Goal: Complete application form: Complete application form

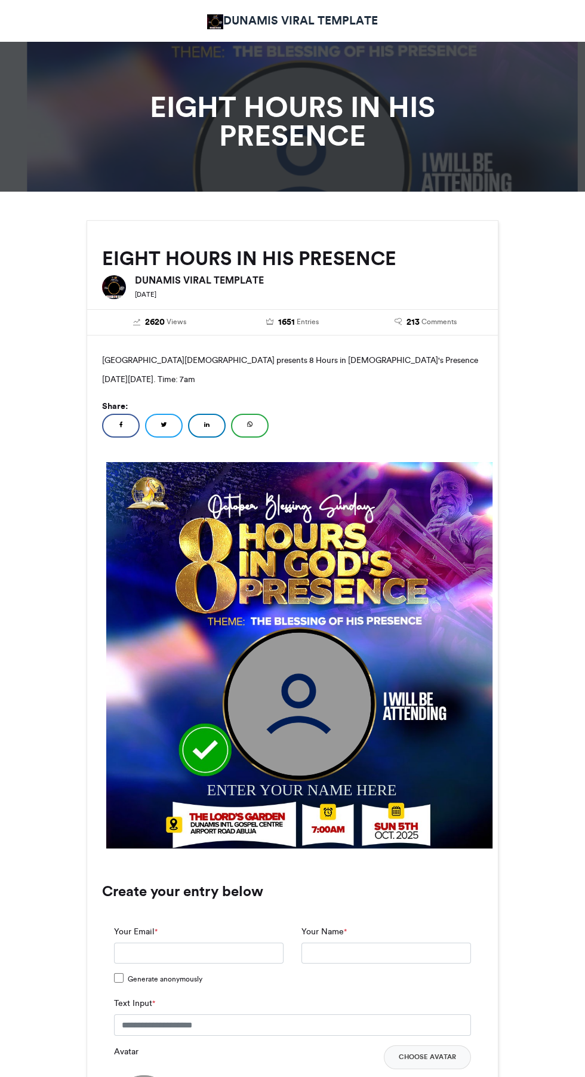
click at [282, 707] on img at bounding box center [299, 703] width 143 height 143
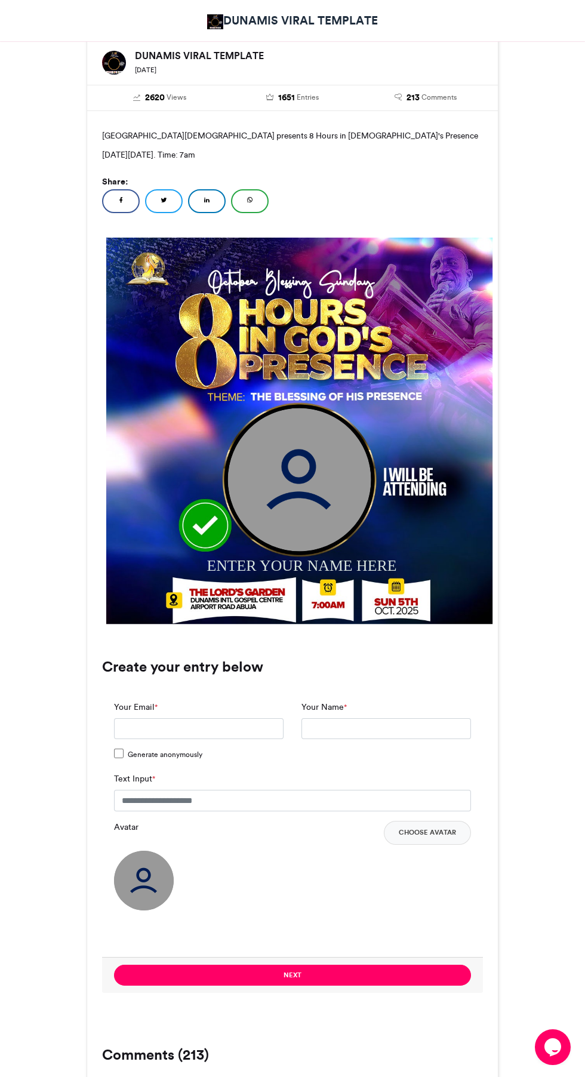
scroll to position [225, 0]
click at [273, 489] on img at bounding box center [299, 478] width 143 height 143
click at [162, 725] on input "Your Email *" at bounding box center [198, 727] width 169 height 21
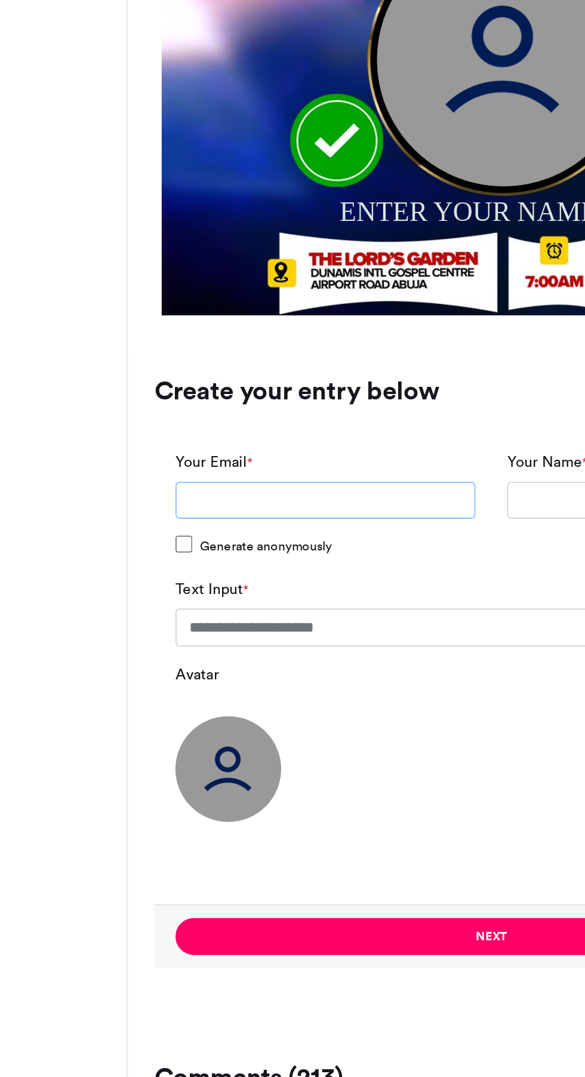
type input "**********"
click at [153, 802] on input "Text Input *" at bounding box center [292, 799] width 357 height 21
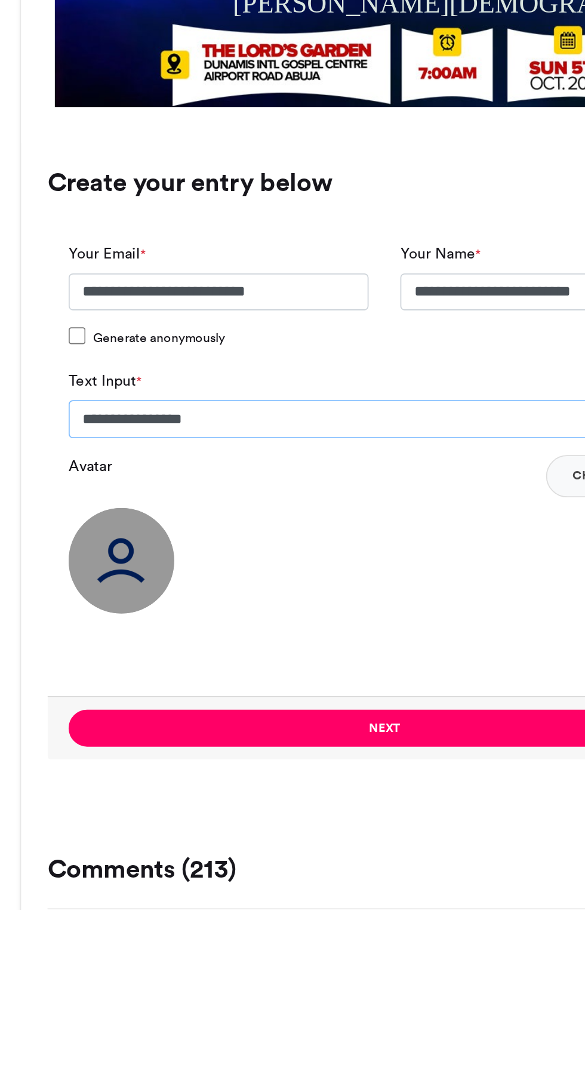
type input "**********"
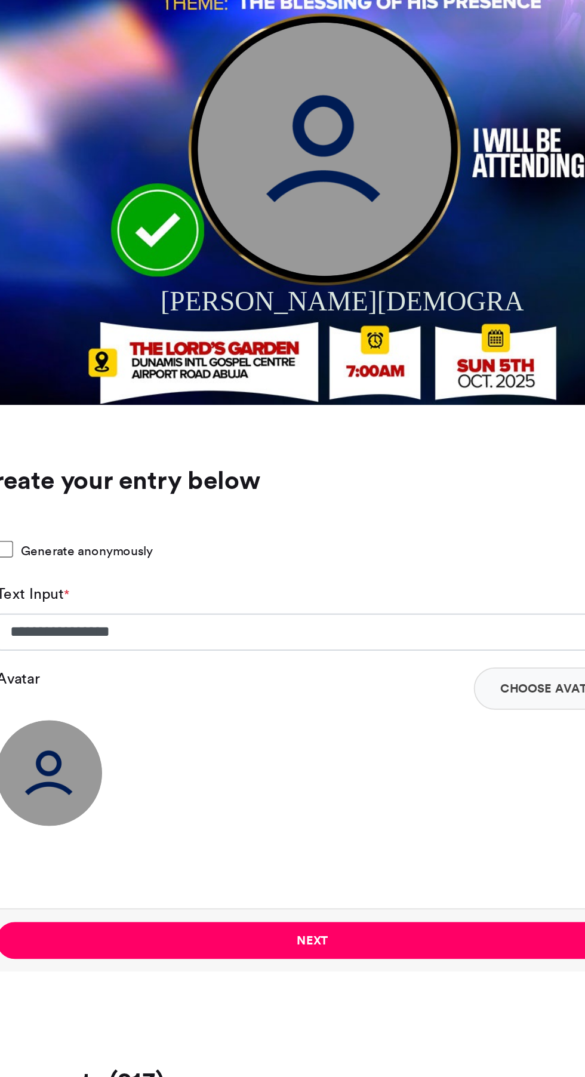
click at [302, 485] on img at bounding box center [299, 478] width 143 height 143
click at [285, 486] on img at bounding box center [299, 478] width 143 height 143
click at [280, 473] on img at bounding box center [299, 478] width 143 height 143
click at [131, 836] on img at bounding box center [144, 831] width 60 height 60
click at [315, 502] on img at bounding box center [299, 478] width 143 height 143
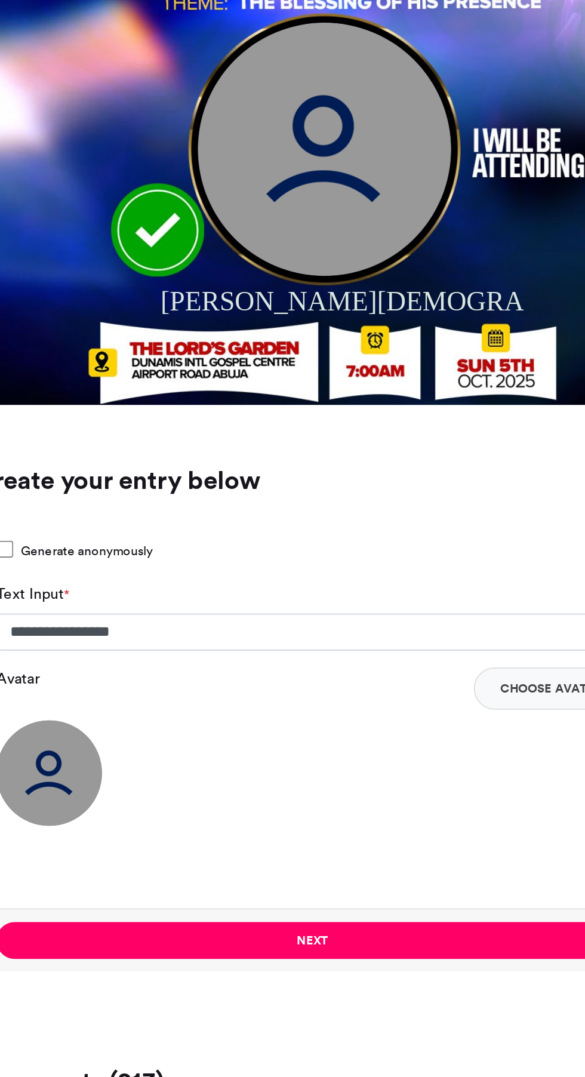
click at [296, 481] on img at bounding box center [299, 478] width 143 height 143
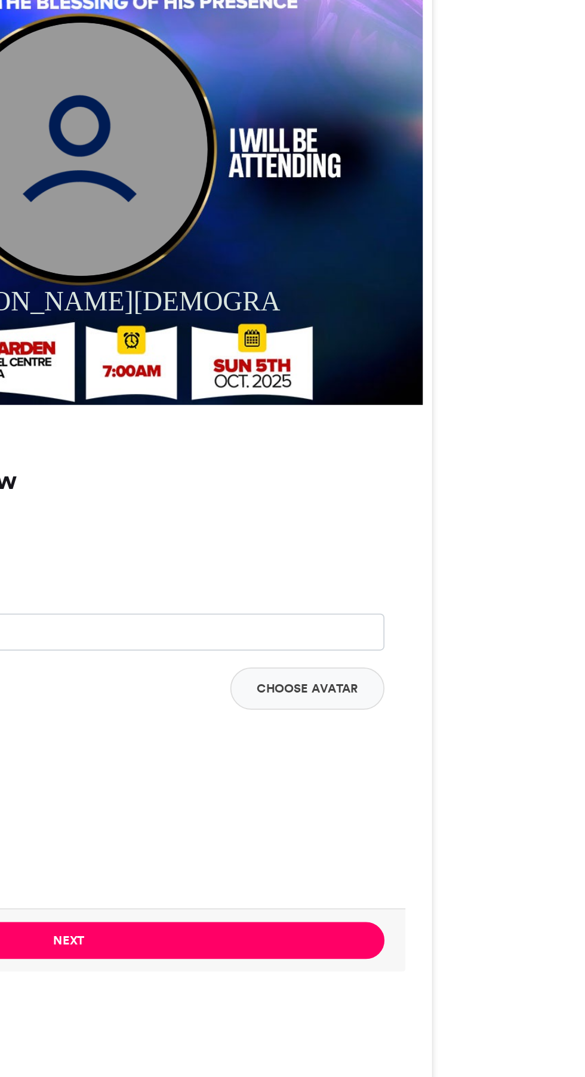
click at [430, 782] on button "Choose Avatar" at bounding box center [427, 784] width 87 height 24
click at [420, 785] on button "Choose Avatar" at bounding box center [427, 784] width 87 height 24
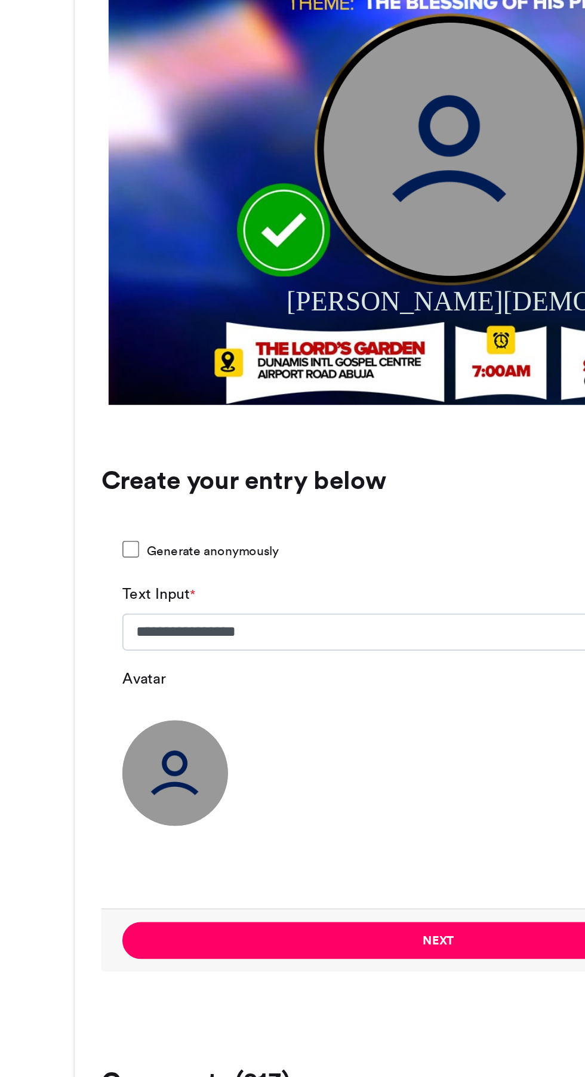
click at [207, 935] on button "Next" at bounding box center [292, 925] width 357 height 21
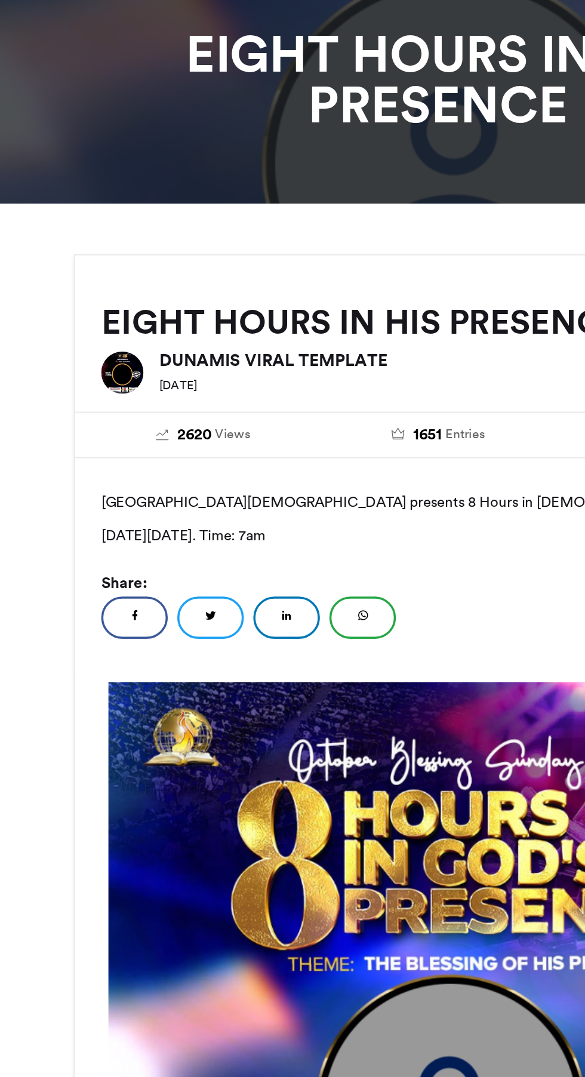
scroll to position [0, 0]
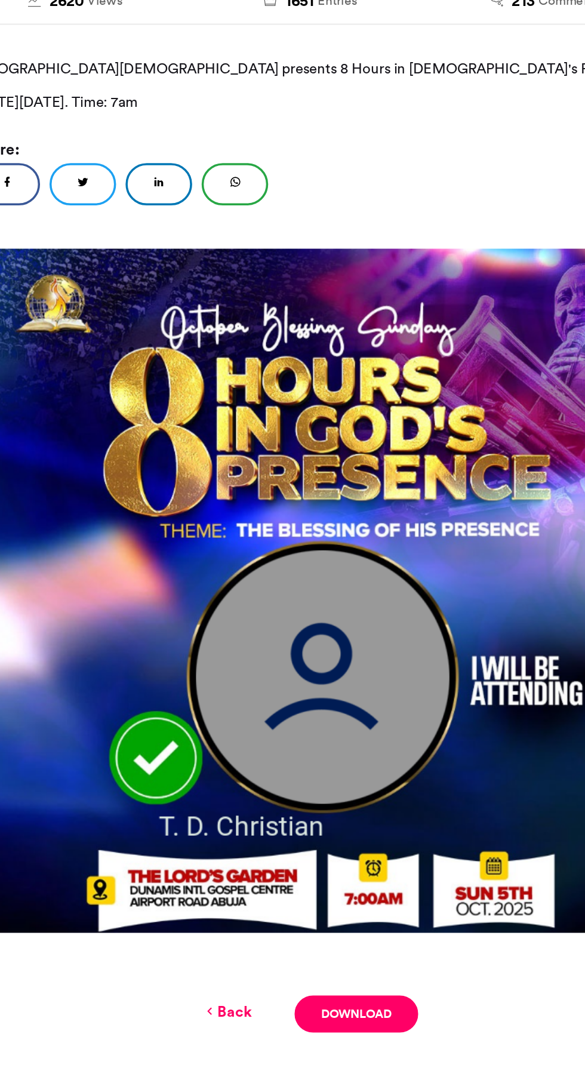
click at [282, 710] on img at bounding box center [292, 663] width 411 height 411
click at [291, 702] on img at bounding box center [292, 663] width 411 height 411
click at [243, 893] on link "Back" at bounding box center [246, 893] width 28 height 13
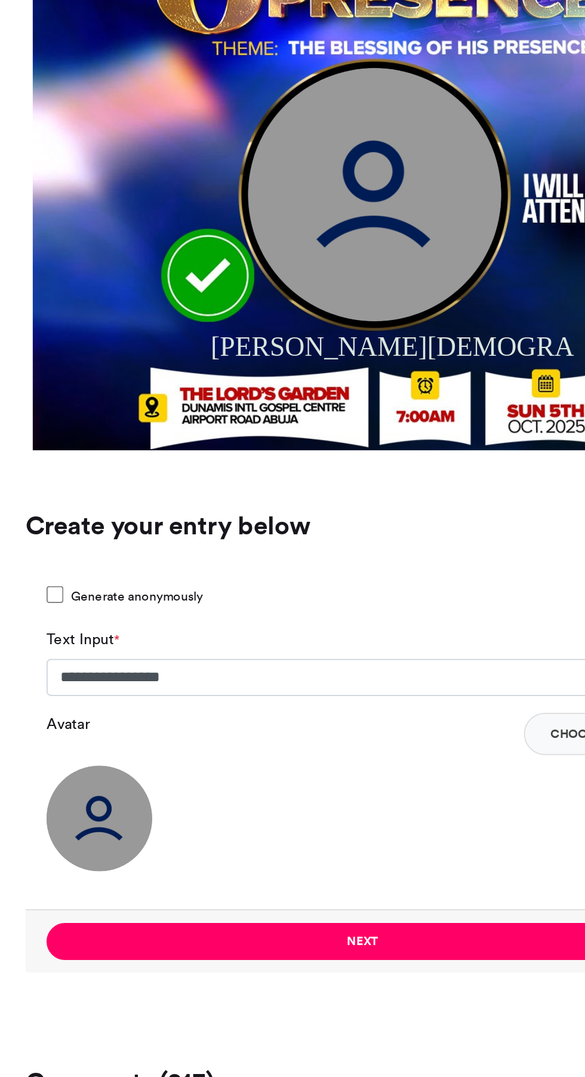
scroll to position [211, 0]
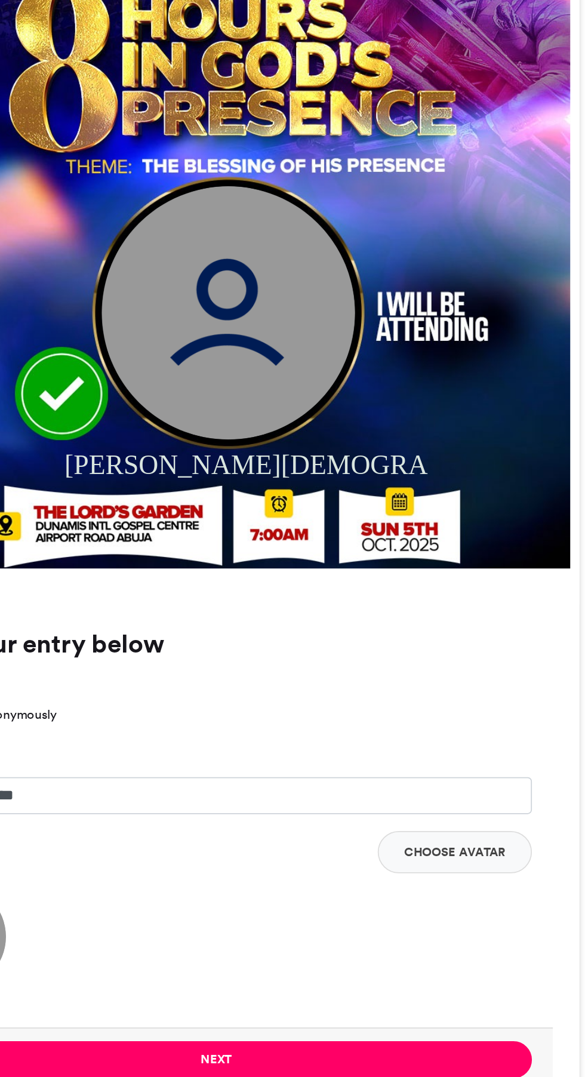
click at [307, 517] on img at bounding box center [299, 492] width 143 height 143
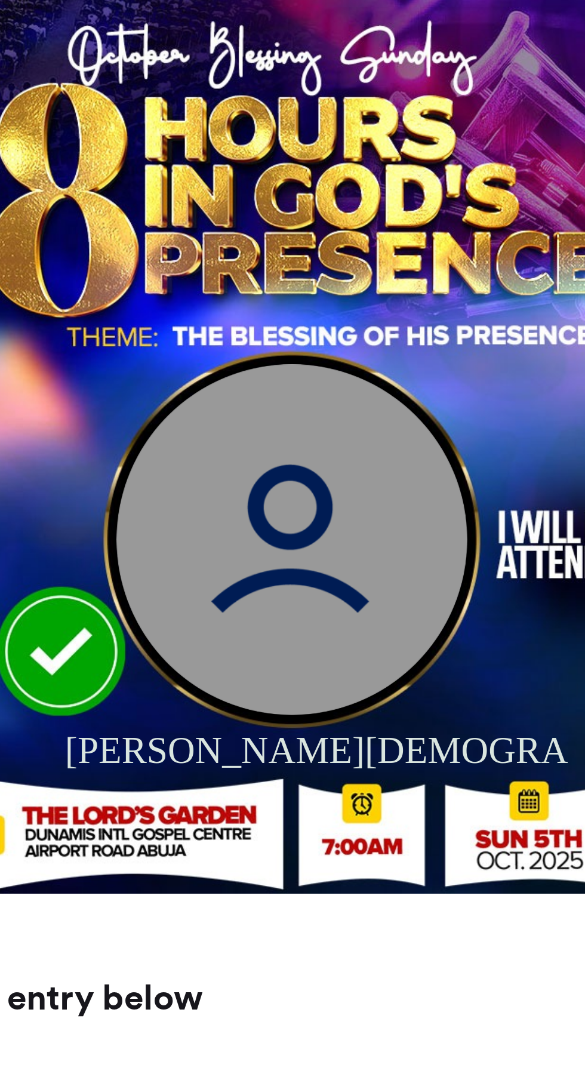
click at [263, 415] on img at bounding box center [299, 444] width 387 height 387
click at [292, 472] on img at bounding box center [299, 492] width 143 height 143
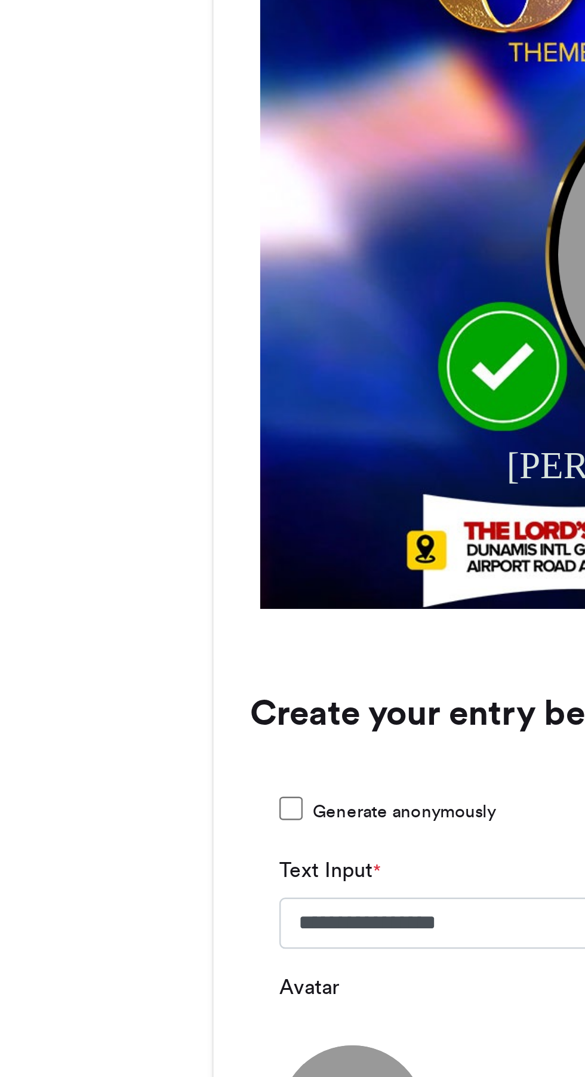
scroll to position [209, 0]
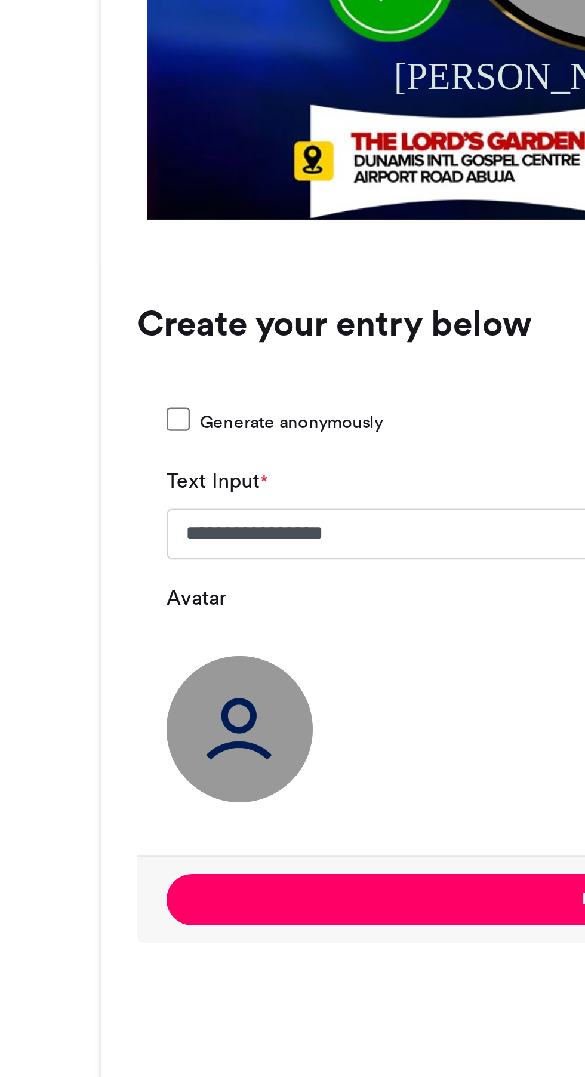
click at [137, 854] on img at bounding box center [144, 847] width 60 height 60
click at [137, 844] on img at bounding box center [144, 847] width 60 height 60
click at [137, 856] on img at bounding box center [144, 847] width 60 height 60
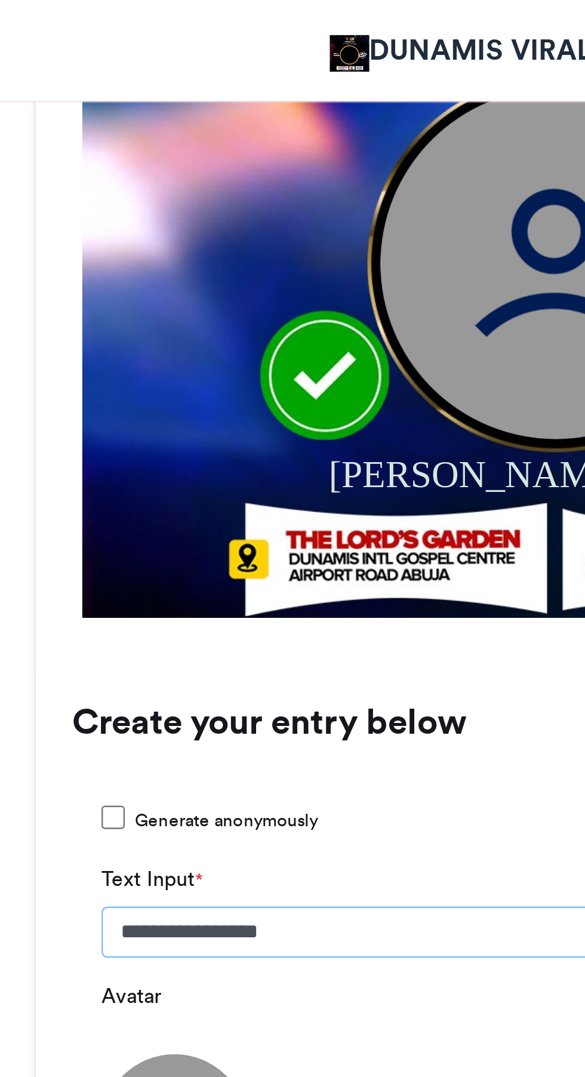
scroll to position [596, 0]
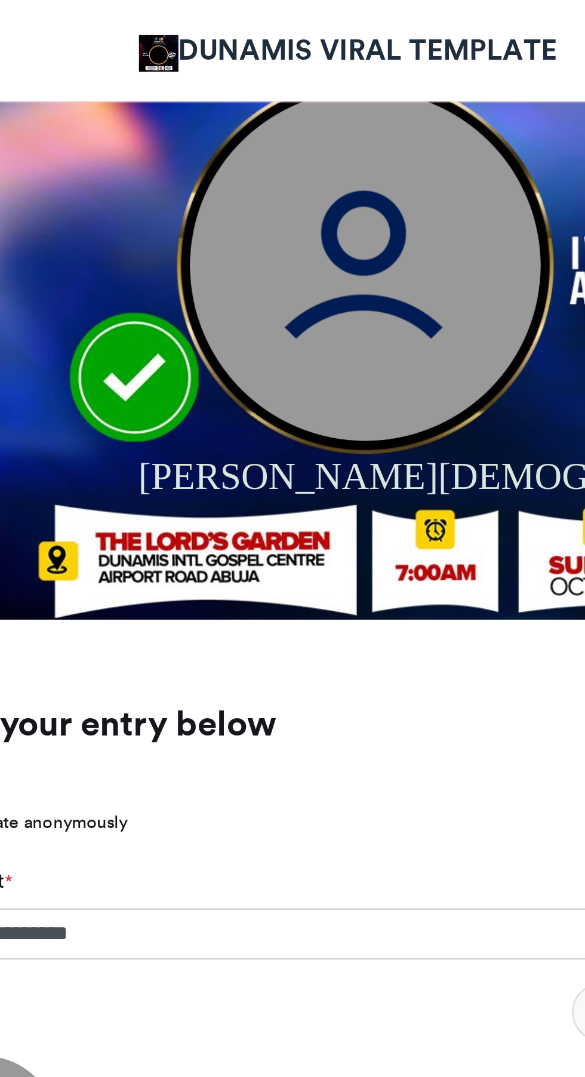
click at [204, 153] on img at bounding box center [299, 59] width 387 height 387
click at [275, 144] on img at bounding box center [299, 107] width 143 height 143
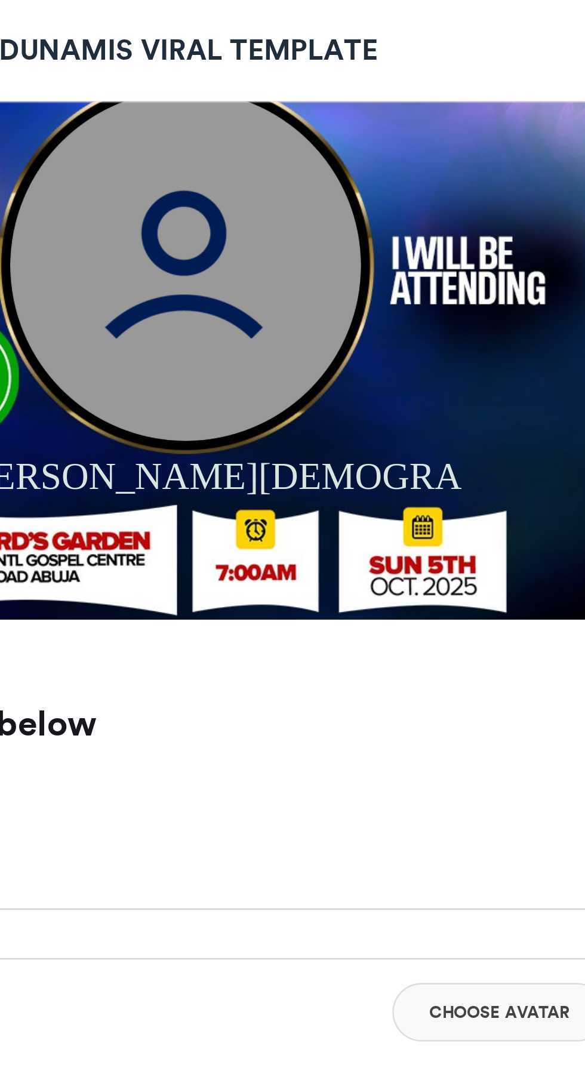
click at [298, 131] on img at bounding box center [299, 107] width 143 height 143
click at [303, 120] on img at bounding box center [299, 107] width 143 height 143
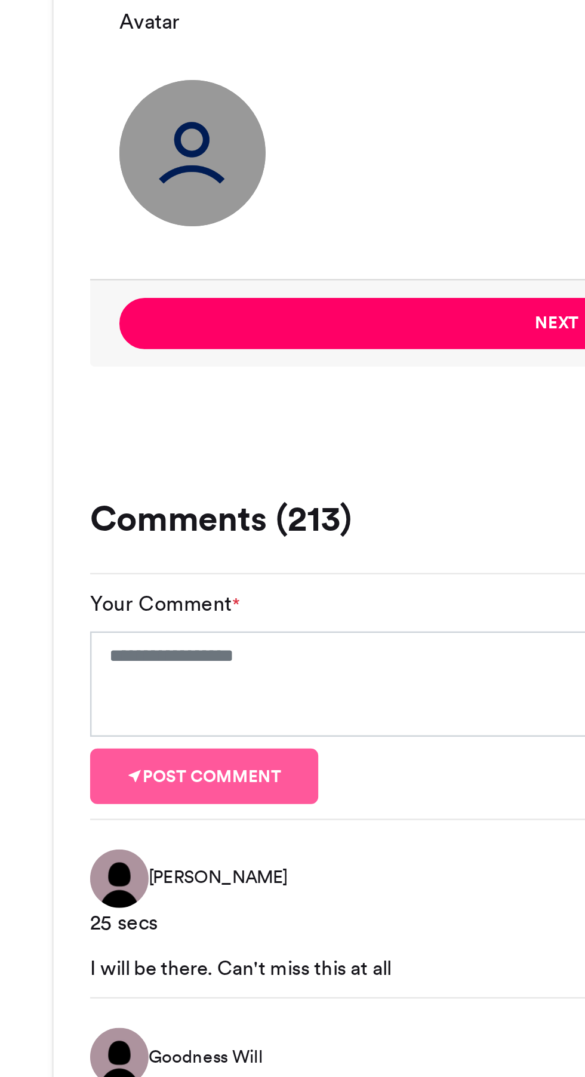
click at [136, 462] on img at bounding box center [144, 461] width 60 height 60
click at [134, 457] on img at bounding box center [144, 461] width 60 height 60
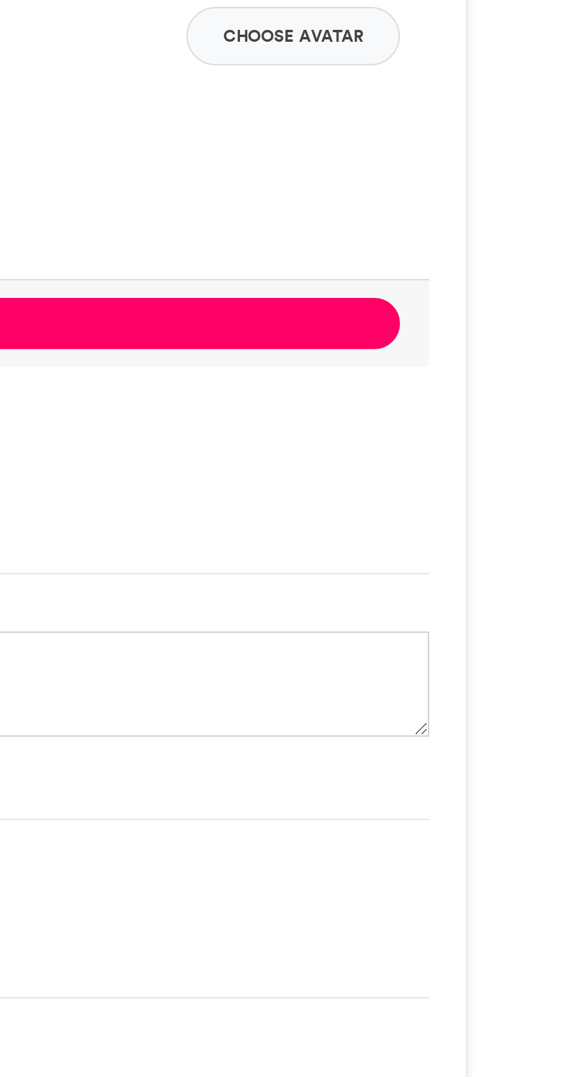
click at [425, 417] on button "Choose Avatar" at bounding box center [427, 413] width 87 height 24
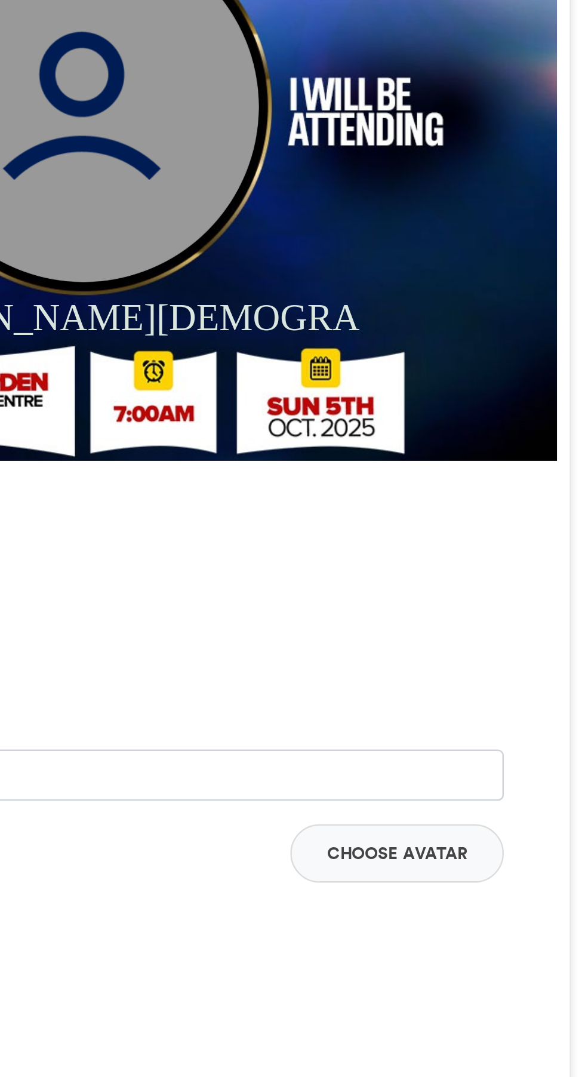
click at [432, 410] on button "Choose Avatar" at bounding box center [427, 413] width 87 height 24
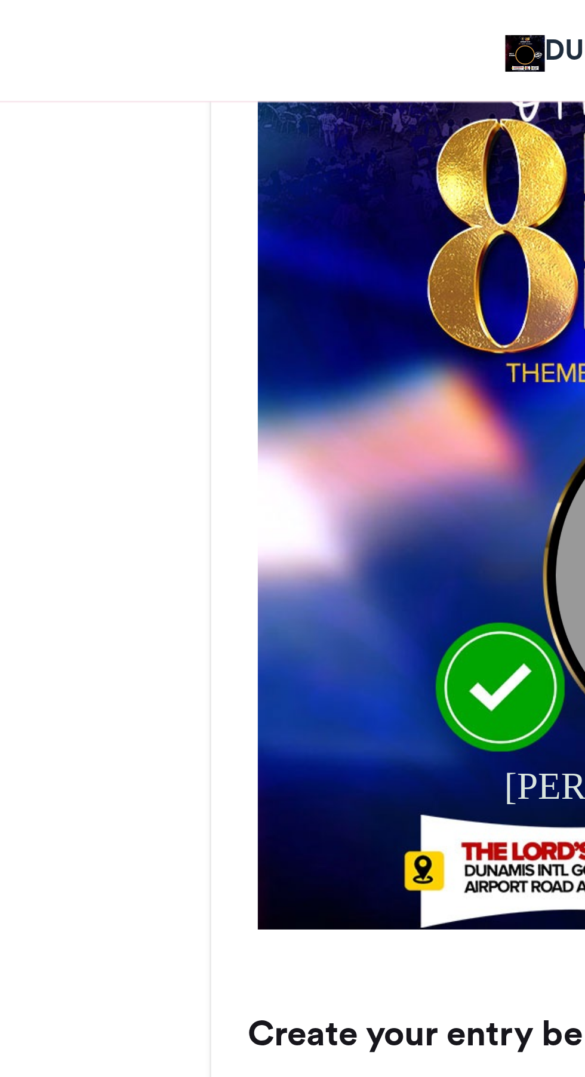
scroll to position [464, 0]
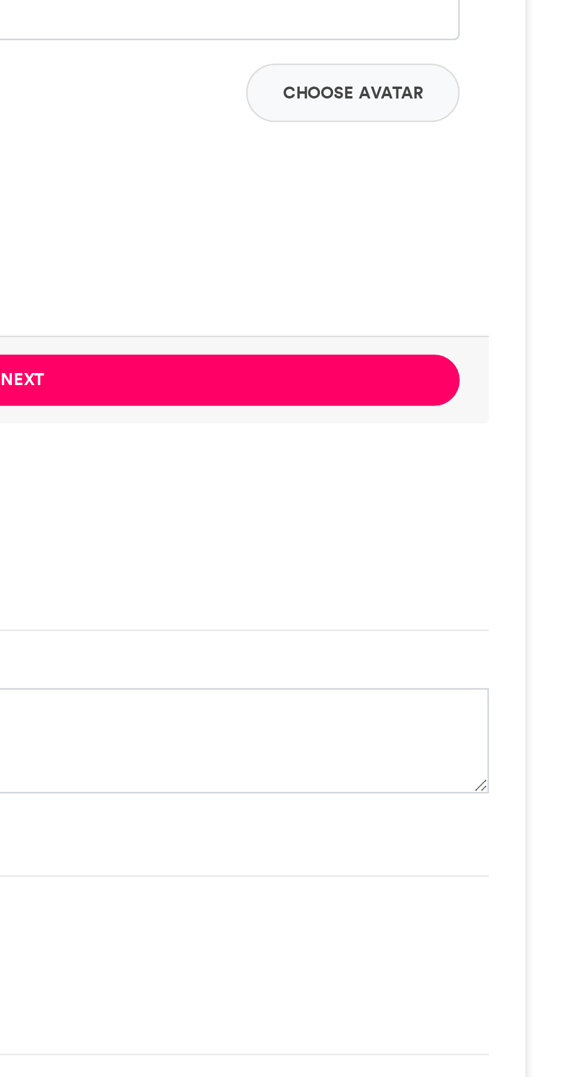
click at [352, 663] on button "Next" at bounding box center [292, 662] width 357 height 21
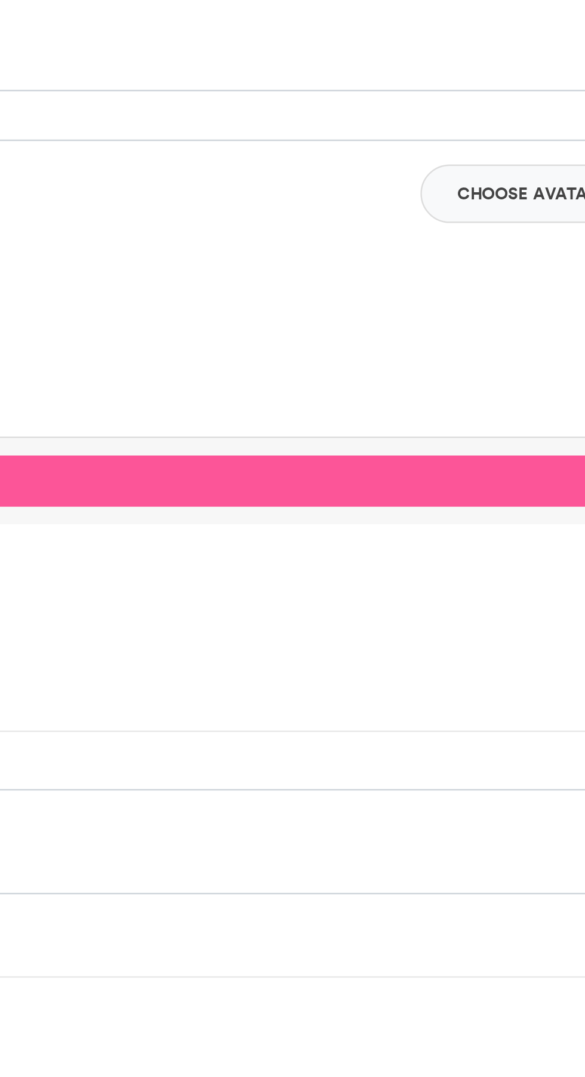
scroll to position [0, 0]
